Goal: Book appointment/travel/reservation

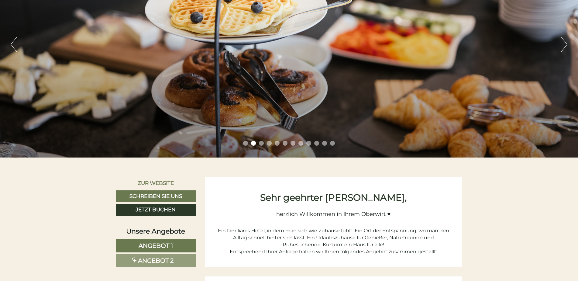
scroll to position [91, 0]
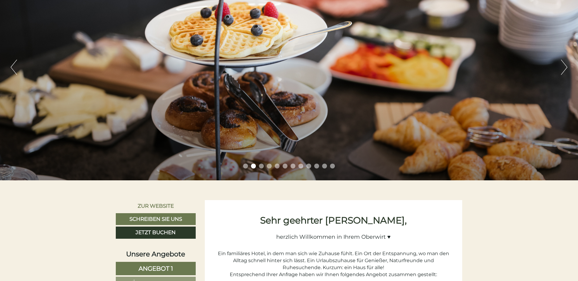
click at [565, 67] on button "Next" at bounding box center [564, 67] width 6 height 15
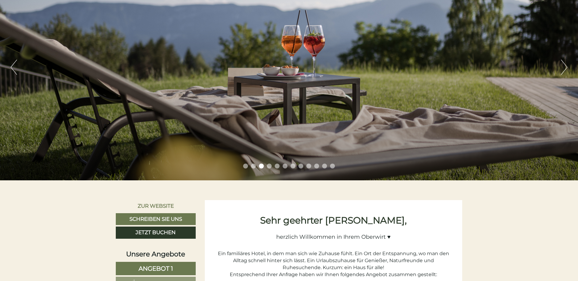
click at [565, 67] on button "Next" at bounding box center [564, 67] width 6 height 15
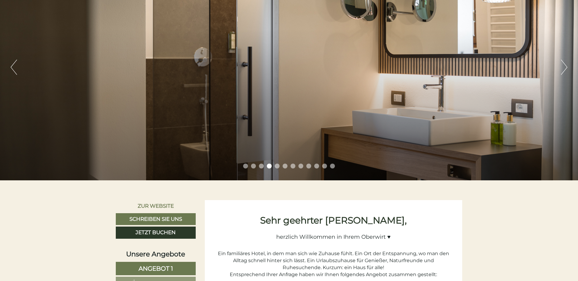
click at [565, 67] on button "Next" at bounding box center [564, 67] width 6 height 15
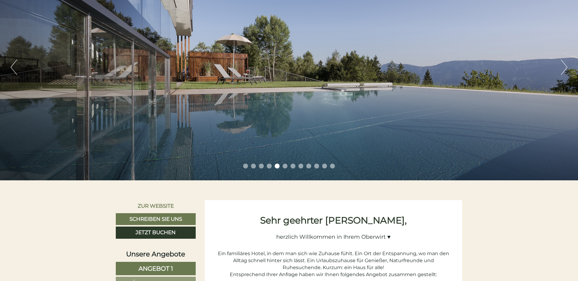
click at [565, 67] on button "Next" at bounding box center [564, 67] width 6 height 15
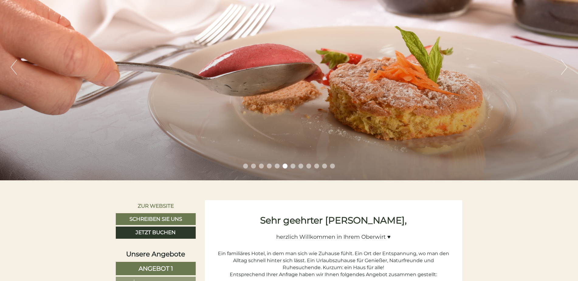
click at [565, 67] on button "Next" at bounding box center [564, 67] width 6 height 15
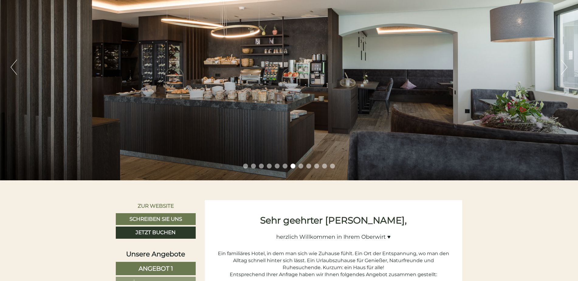
click at [565, 67] on button "Next" at bounding box center [564, 67] width 6 height 15
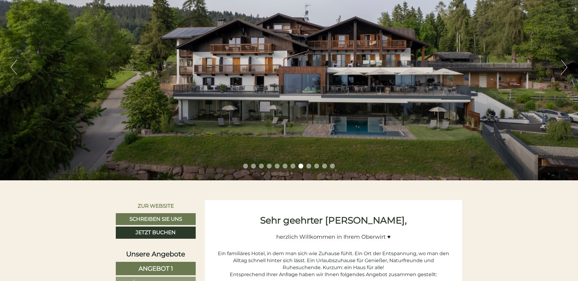
click at [565, 66] on button "Next" at bounding box center [564, 67] width 6 height 15
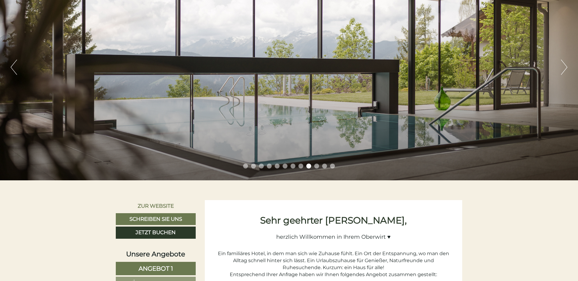
click at [12, 68] on button "Previous" at bounding box center [14, 67] width 6 height 15
click at [564, 67] on button "Next" at bounding box center [564, 67] width 6 height 15
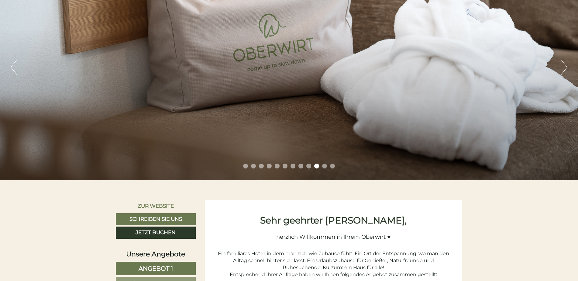
click at [564, 67] on button "Next" at bounding box center [564, 67] width 6 height 15
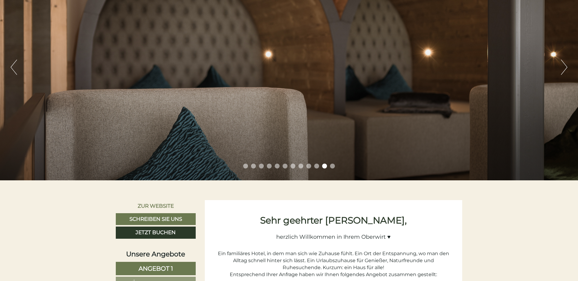
click at [564, 67] on button "Next" at bounding box center [564, 67] width 6 height 15
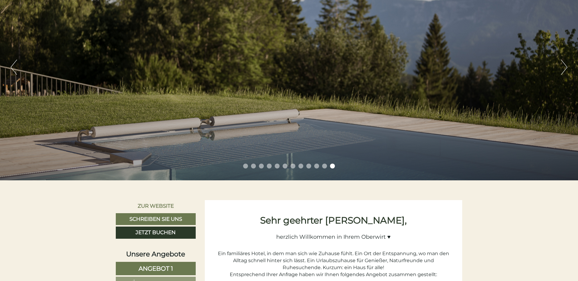
click at [564, 67] on button "Next" at bounding box center [564, 67] width 6 height 15
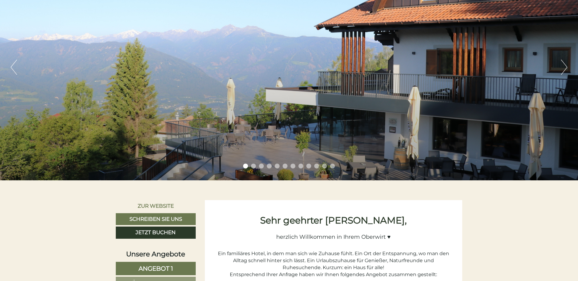
click at [564, 67] on button "Next" at bounding box center [564, 67] width 6 height 15
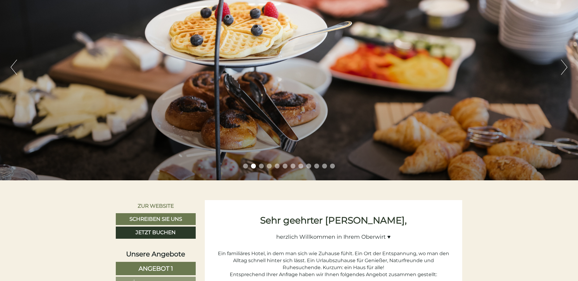
click at [564, 67] on button "Next" at bounding box center [564, 67] width 6 height 15
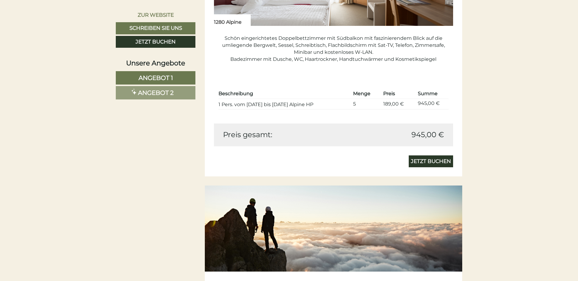
scroll to position [578, 0]
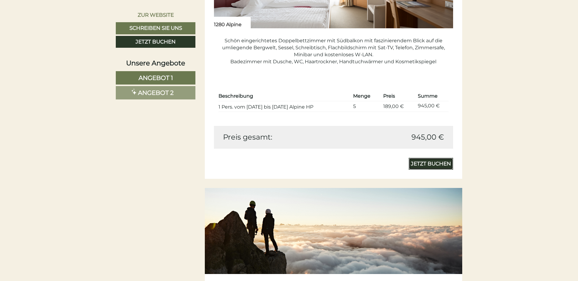
click at [430, 164] on link "Jetzt buchen" at bounding box center [431, 164] width 44 height 12
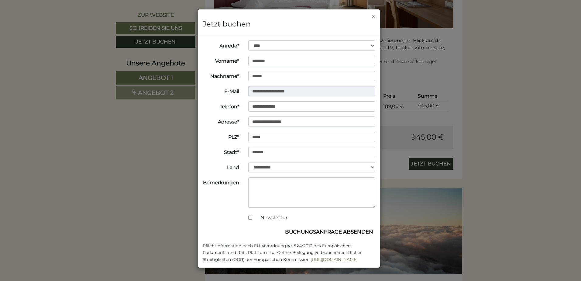
click at [374, 16] on button "×" at bounding box center [374, 16] width 4 height 6
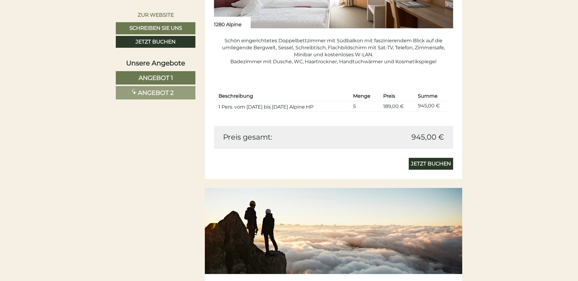
click at [166, 93] on span "Angebot 2" at bounding box center [156, 92] width 36 height 7
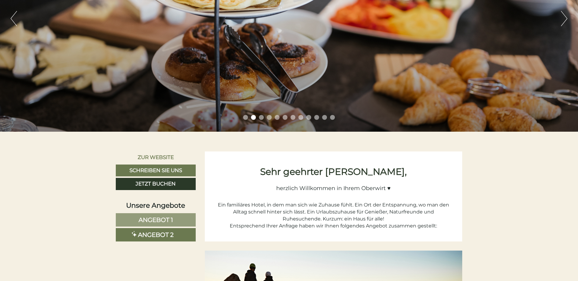
scroll to position [213, 0]
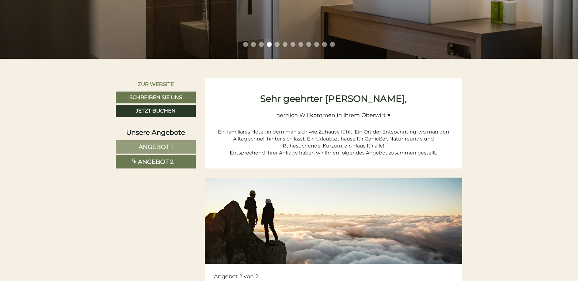
click at [138, 161] on span "Angebot 2" at bounding box center [156, 161] width 36 height 7
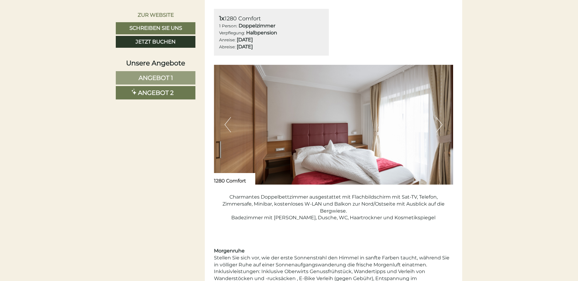
scroll to position [512, 0]
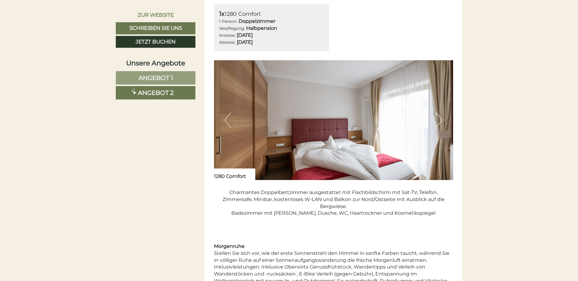
click at [157, 77] on span "Angebot 1" at bounding box center [156, 77] width 34 height 7
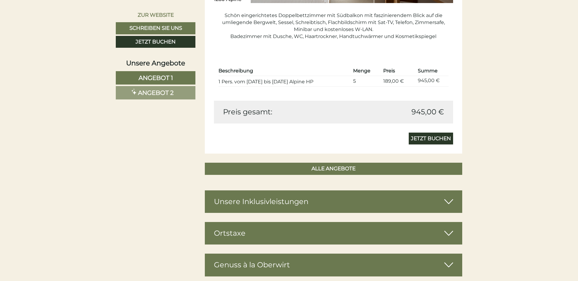
scroll to position [603, 0]
click at [430, 138] on link "Jetzt buchen" at bounding box center [431, 138] width 44 height 12
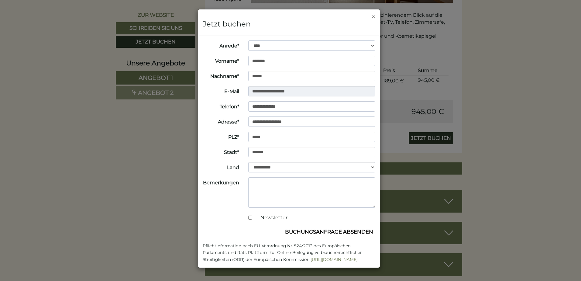
click at [374, 16] on button "×" at bounding box center [374, 16] width 4 height 6
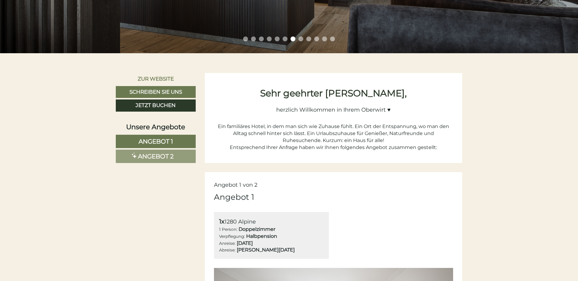
scroll to position [243, 0]
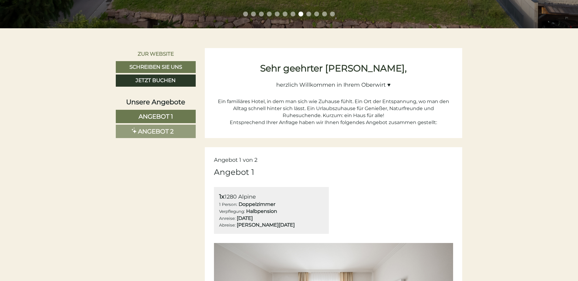
click at [153, 116] on span "Angebot 1" at bounding box center [156, 116] width 34 height 7
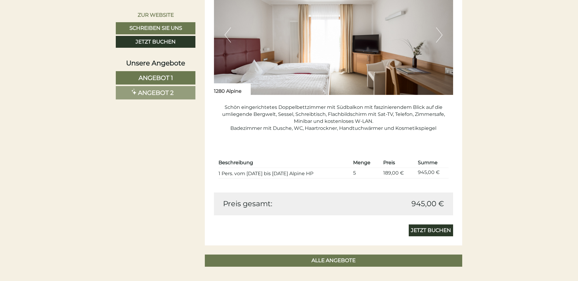
scroll to position [512, 0]
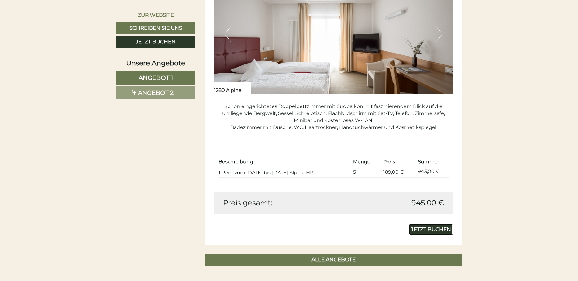
click at [431, 231] on link "Jetzt buchen" at bounding box center [431, 230] width 44 height 12
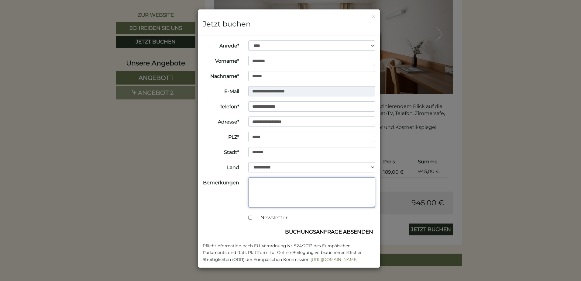
click at [257, 184] on textarea "Bemerkungen" at bounding box center [311, 192] width 127 height 30
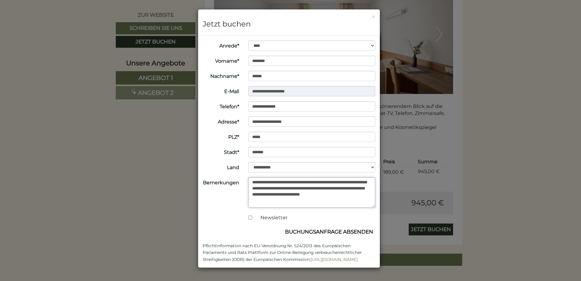
type textarea "**********"
click at [500, 229] on div "**********" at bounding box center [290, 140] width 581 height 281
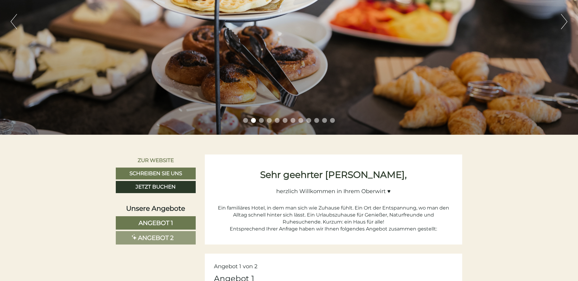
scroll to position [117, 0]
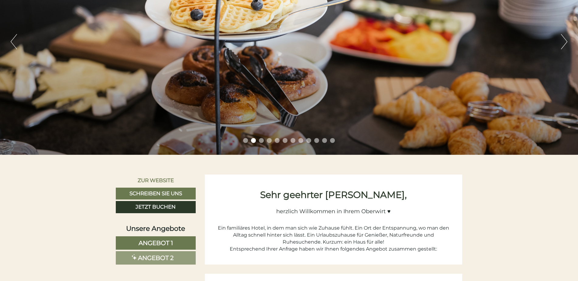
click at [160, 241] on span "Angebot 1" at bounding box center [156, 242] width 34 height 7
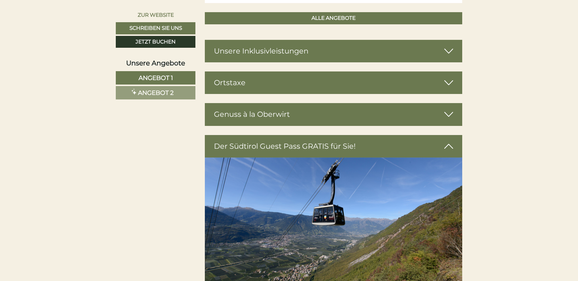
scroll to position [634, 0]
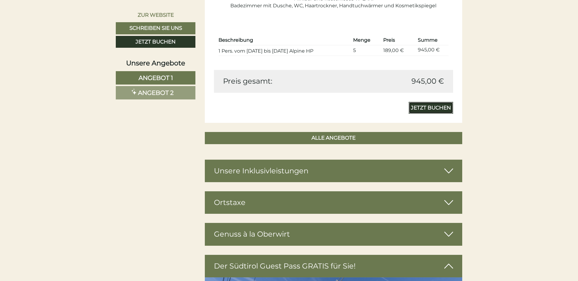
click at [419, 108] on link "Jetzt buchen" at bounding box center [431, 108] width 44 height 12
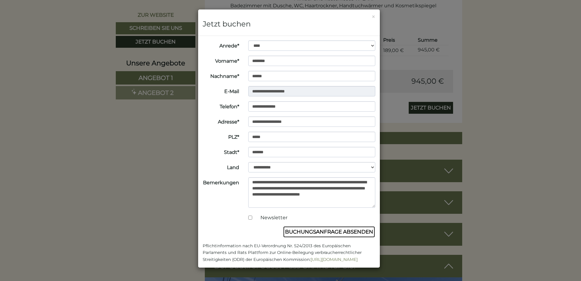
click at [320, 231] on button "Buchungsanfrage absenden" at bounding box center [329, 232] width 92 height 12
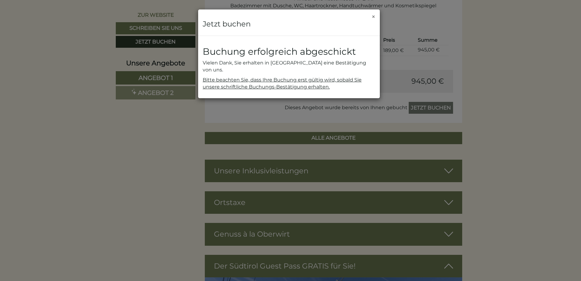
click at [374, 17] on button "×" at bounding box center [374, 16] width 4 height 6
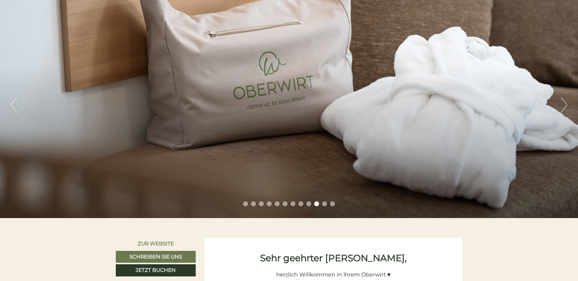
scroll to position [0, 0]
